Goal: Check status: Check status

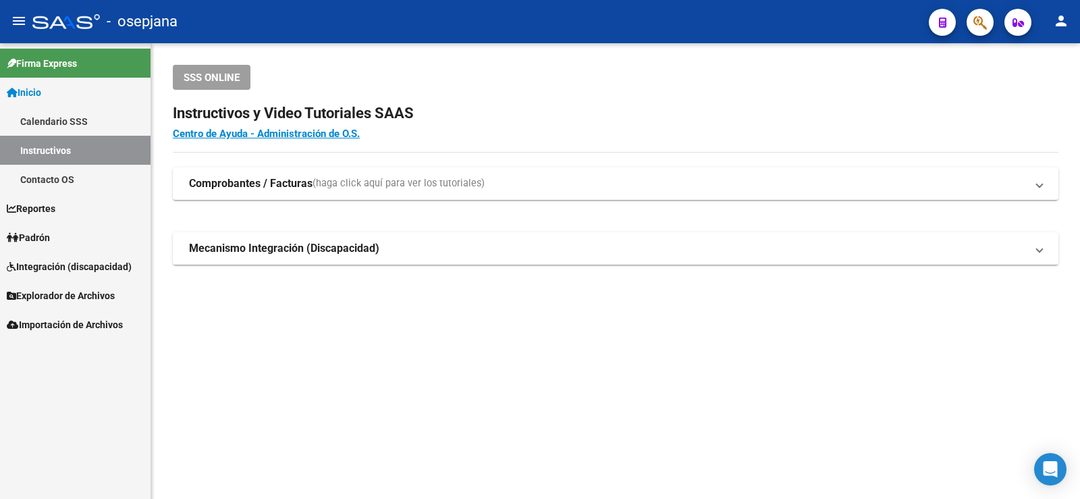
click at [50, 239] on span "Padrón" at bounding box center [28, 237] width 43 height 15
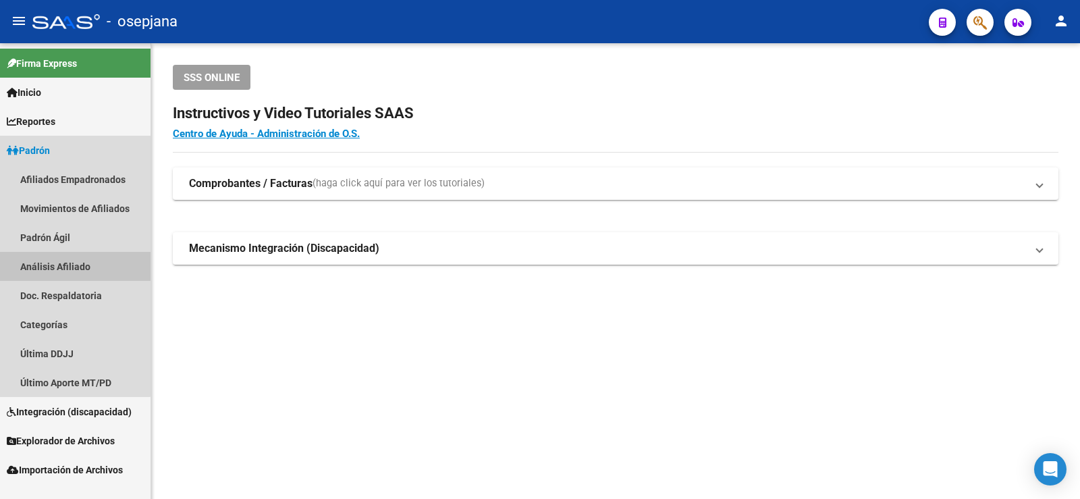
click at [56, 259] on link "Análisis Afiliado" at bounding box center [75, 266] width 151 height 29
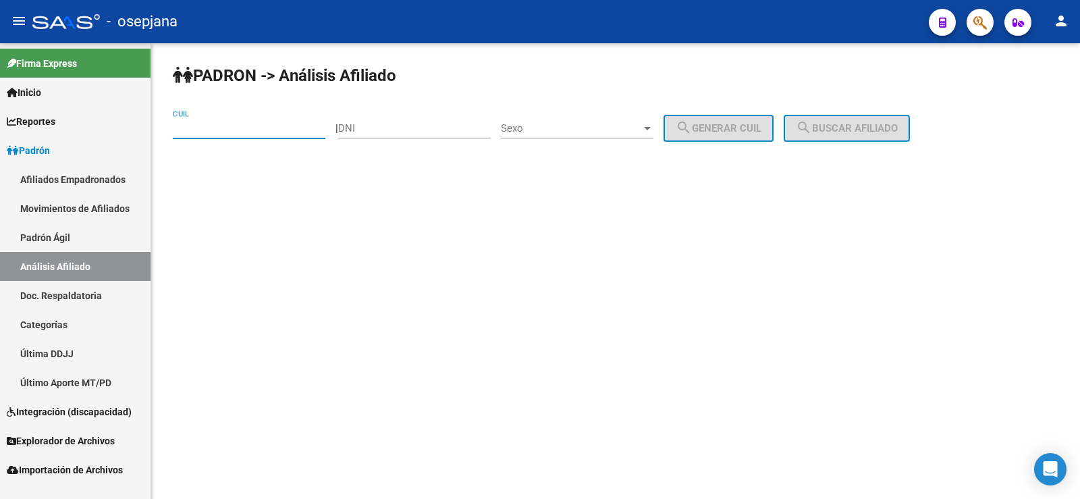
paste input "20-28107692-3"
type input "20-28107692-3"
click at [843, 132] on span "search Buscar afiliado" at bounding box center [847, 128] width 102 height 12
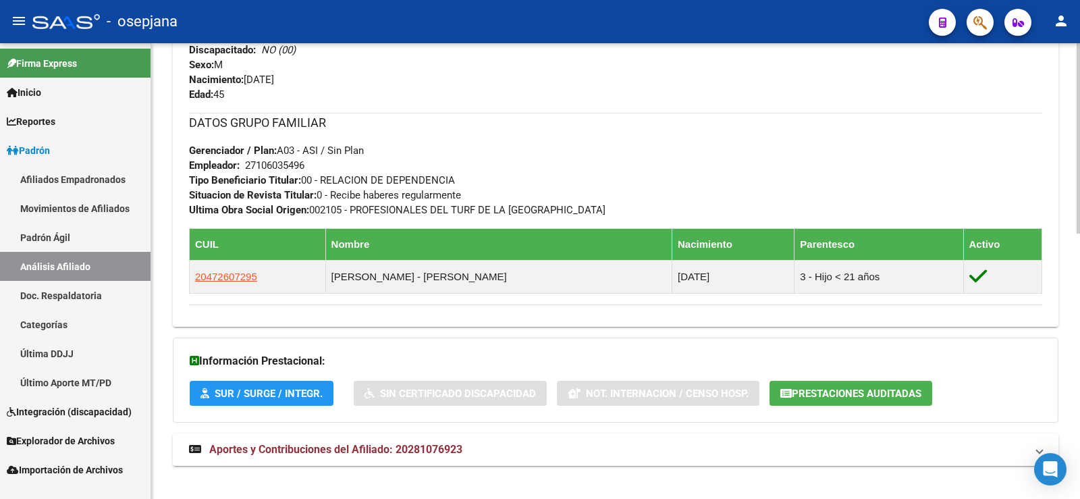
scroll to position [633, 0]
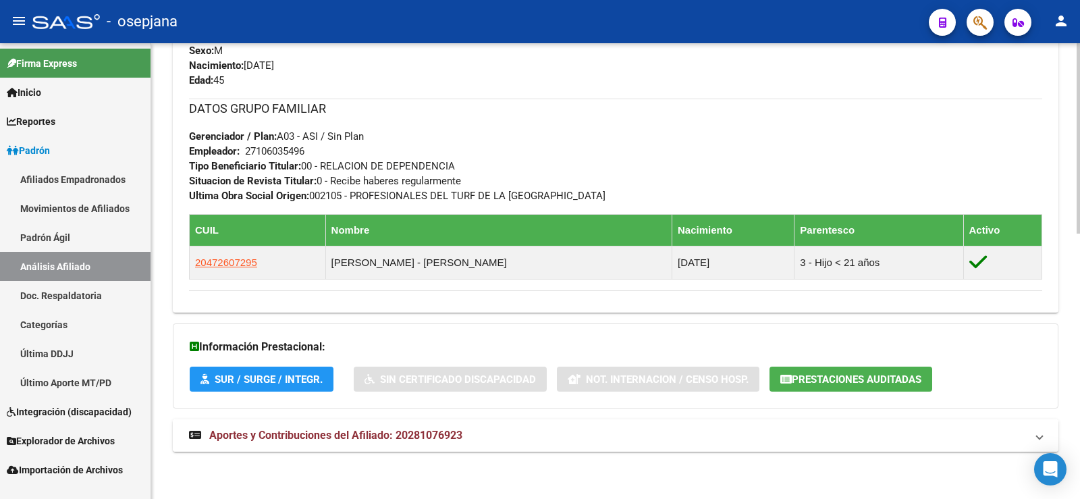
click at [333, 429] on mat-expansion-panel-header "Aportes y Contribuciones del Afiliado: 20281076923" at bounding box center [616, 435] width 886 height 32
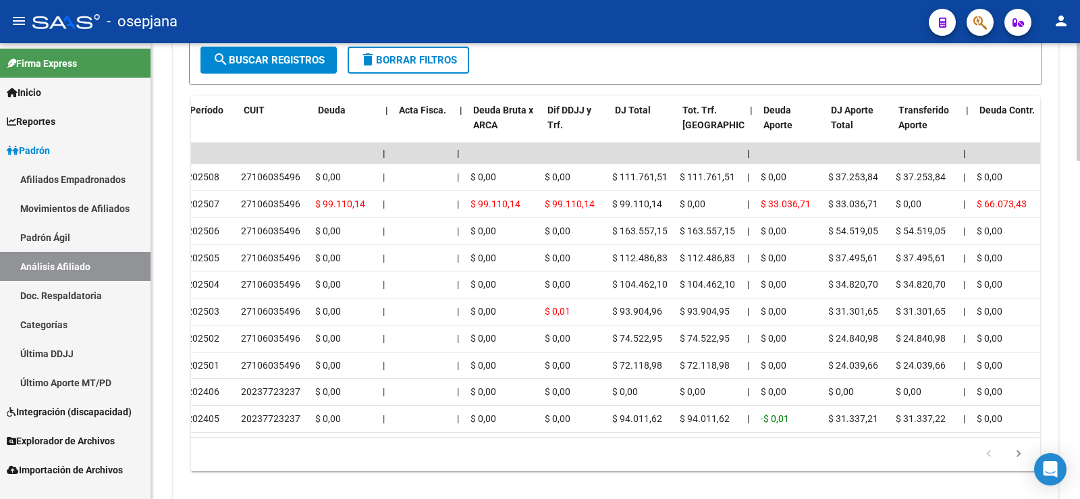
scroll to position [0, 0]
